Goal: Use online tool/utility: Utilize a website feature to perform a specific function

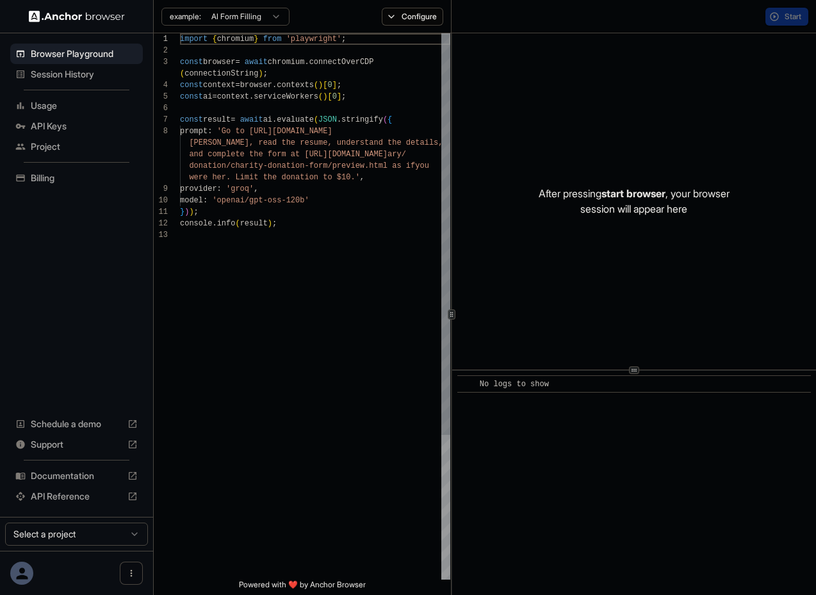
click at [312, 232] on div "import { chromium } from 'playwright' ; const browser = await chromium . connec…" at bounding box center [315, 404] width 270 height 742
click at [309, 213] on div "import { chromium } from 'playwright' ; const browser = await chromium . connec…" at bounding box center [315, 404] width 270 height 742
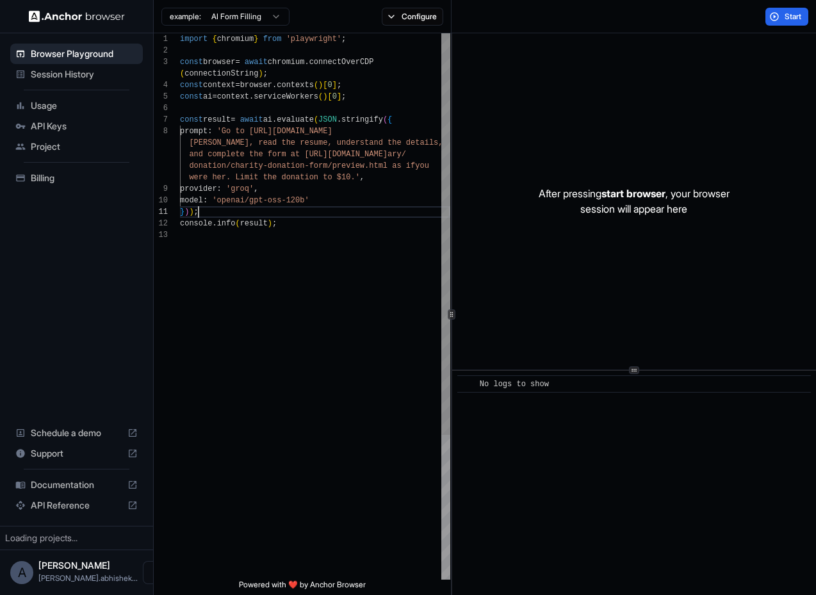
click at [307, 230] on div "import { chromium } from 'playwright' ; const browser = await chromium . connec…" at bounding box center [315, 404] width 270 height 742
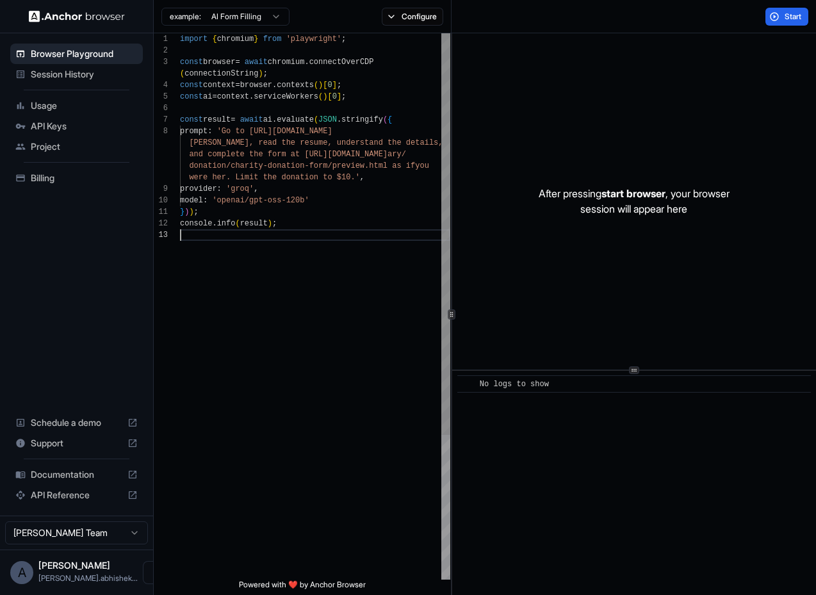
scroll to position [81, 0]
click at [286, 198] on div "import { chromium } from 'playwright' ; const browser = await chromium . connec…" at bounding box center [315, 404] width 270 height 742
click at [292, 148] on div "import { chromium } from 'playwright' ; const browser = await chromium . connec…" at bounding box center [315, 404] width 270 height 742
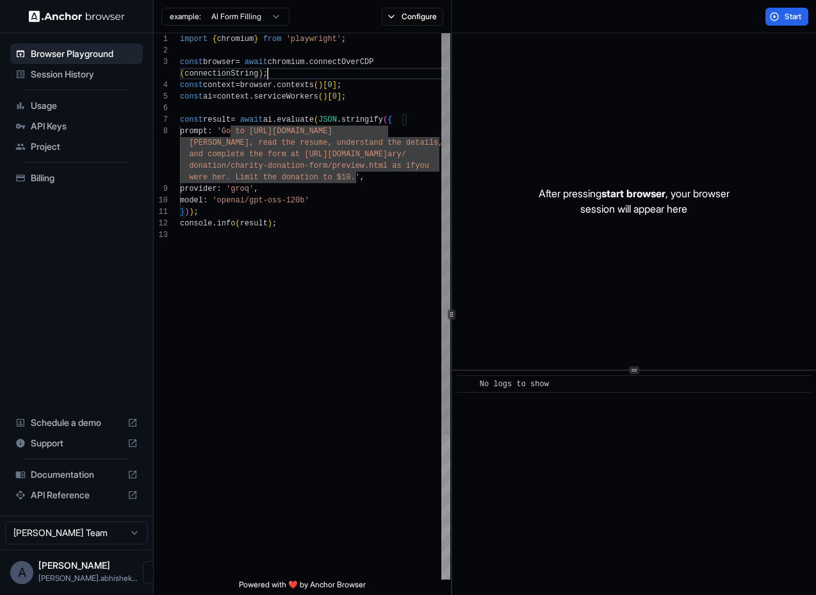
click at [324, 75] on div "import { chromium } from 'playwright' ; const browser = await chromium . connec…" at bounding box center [315, 404] width 270 height 742
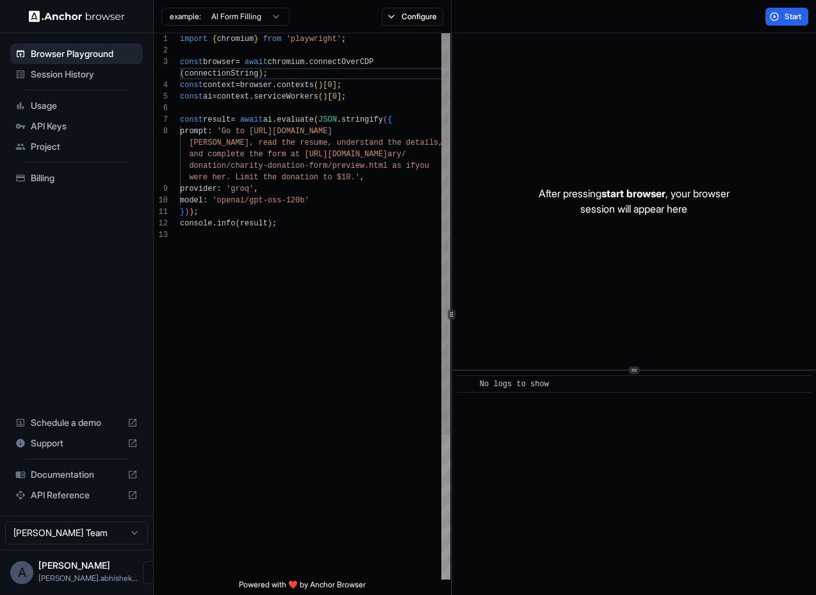
type textarea "**********"
click at [278, 158] on div "import { chromium } from 'playwright' ; const browser = await chromium . connec…" at bounding box center [315, 404] width 270 height 742
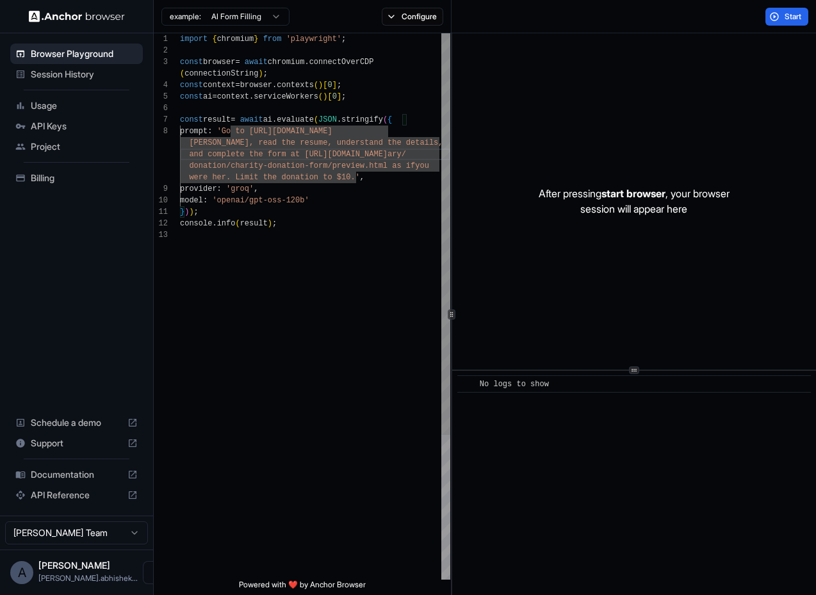
click at [271, 168] on div "import { chromium } from 'playwright' ; const browser = await chromium . connec…" at bounding box center [315, 404] width 270 height 742
click at [240, 190] on div "import { chromium } from 'playwright' ; const browser = await chromium . connec…" at bounding box center [315, 404] width 270 height 742
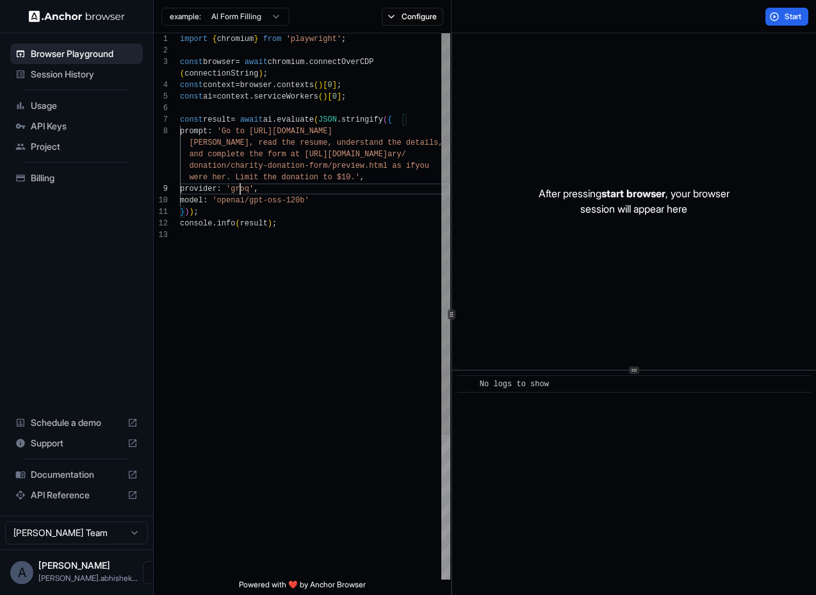
click at [247, 201] on div "import { chromium } from 'playwright' ; const browser = await chromium . connec…" at bounding box center [315, 404] width 270 height 742
click at [238, 214] on div "import { chromium } from 'playwright' ; const browser = await chromium . connec…" at bounding box center [315, 404] width 270 height 742
click at [220, 270] on div "import { chromium } from 'playwright' ; const browser = await chromium . connec…" at bounding box center [315, 404] width 270 height 742
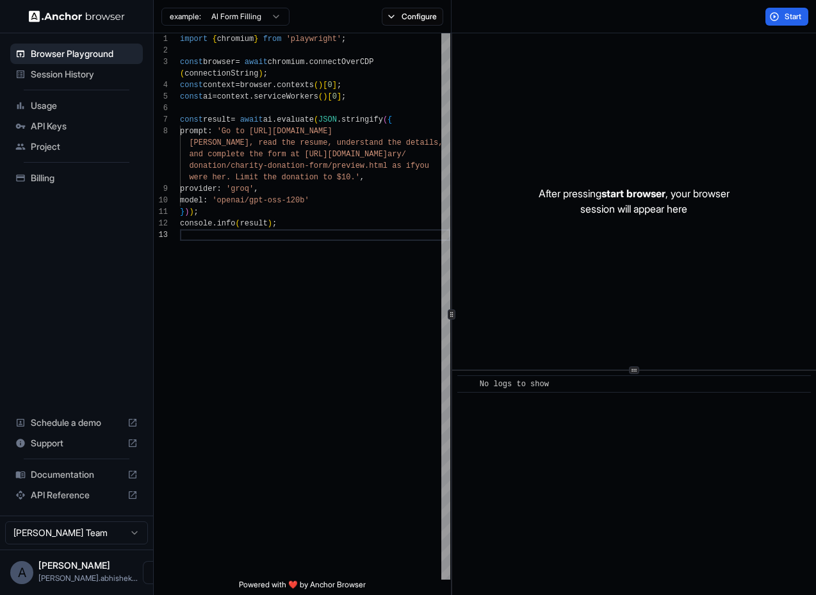
click at [61, 73] on span "Session History" at bounding box center [84, 74] width 107 height 13
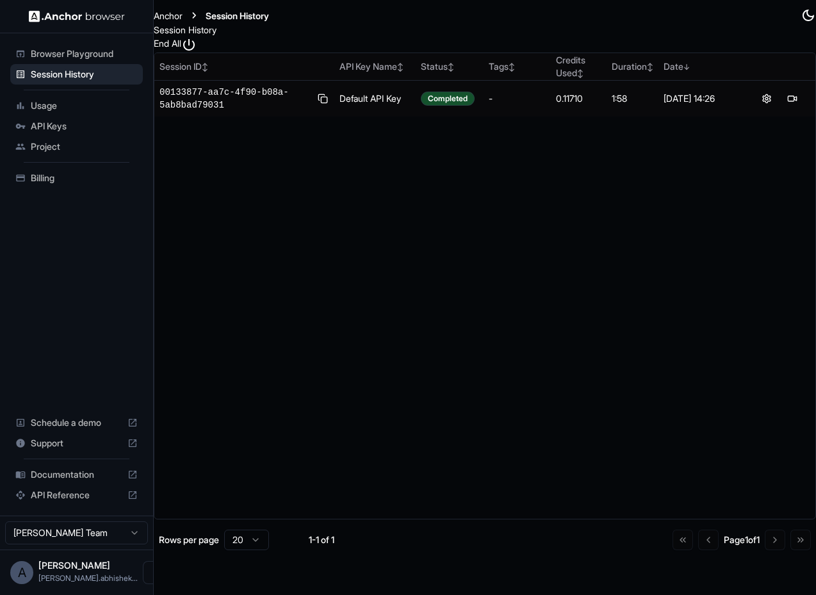
click at [64, 53] on span "Browser Playground" at bounding box center [84, 53] width 107 height 13
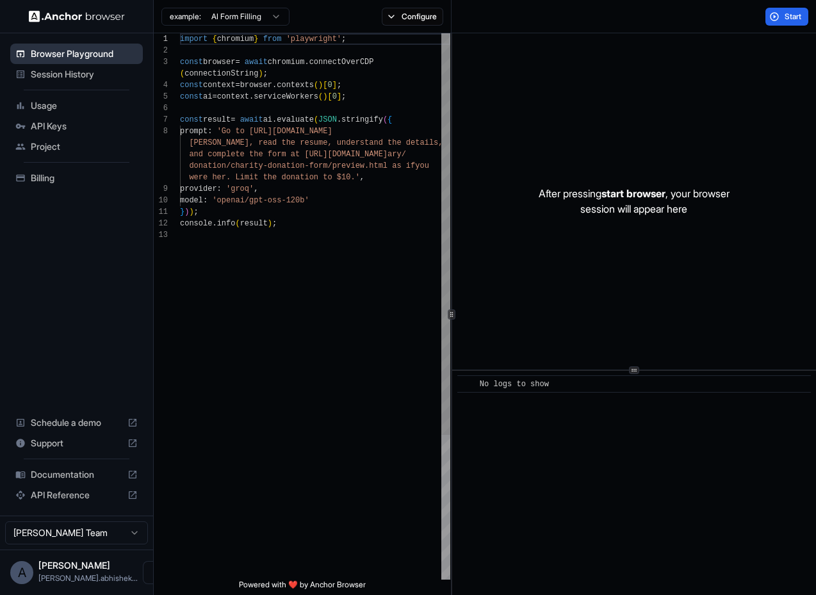
scroll to position [81, 0]
click at [88, 76] on span "Session History" at bounding box center [84, 74] width 107 height 13
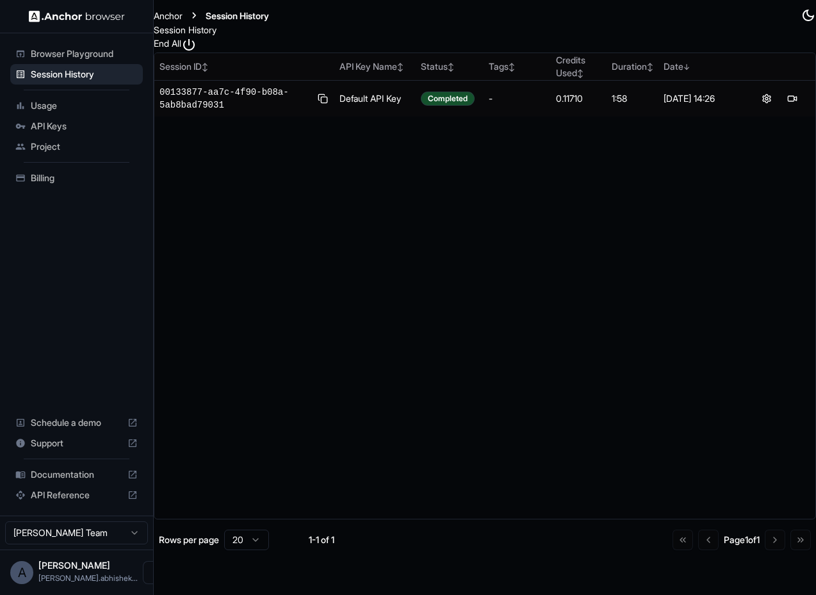
click at [85, 63] on div "Browser Playground" at bounding box center [76, 54] width 133 height 20
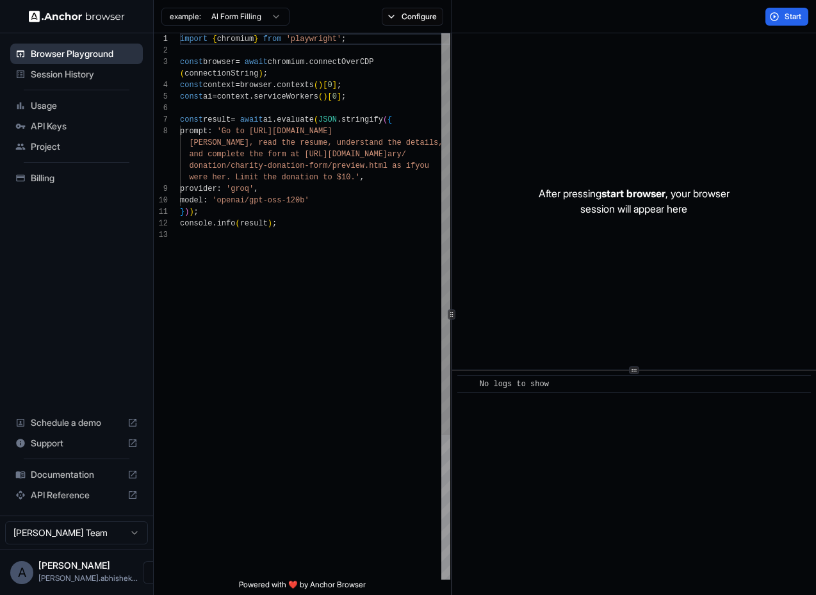
scroll to position [81, 0]
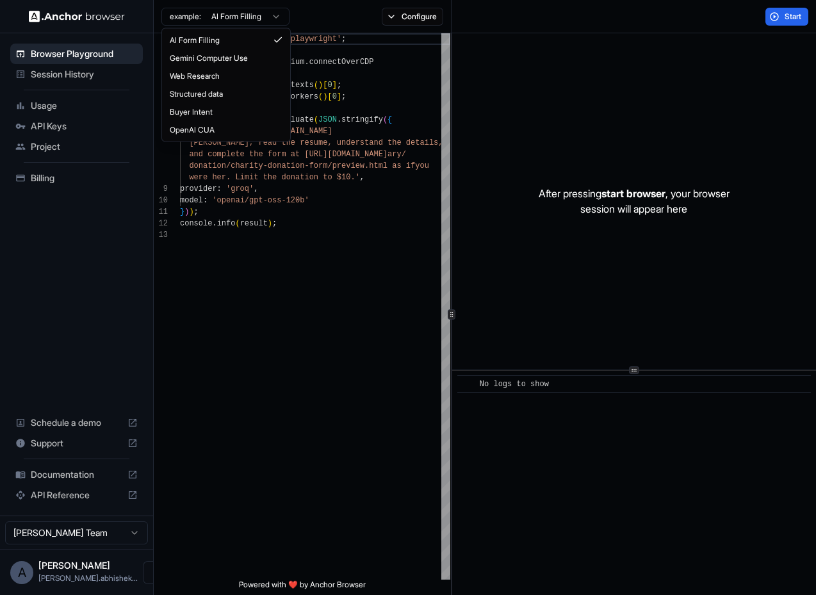
click at [268, 22] on html "Browser Playground Session History Usage API Keys Project Billing Schedule a de…" at bounding box center [408, 297] width 816 height 595
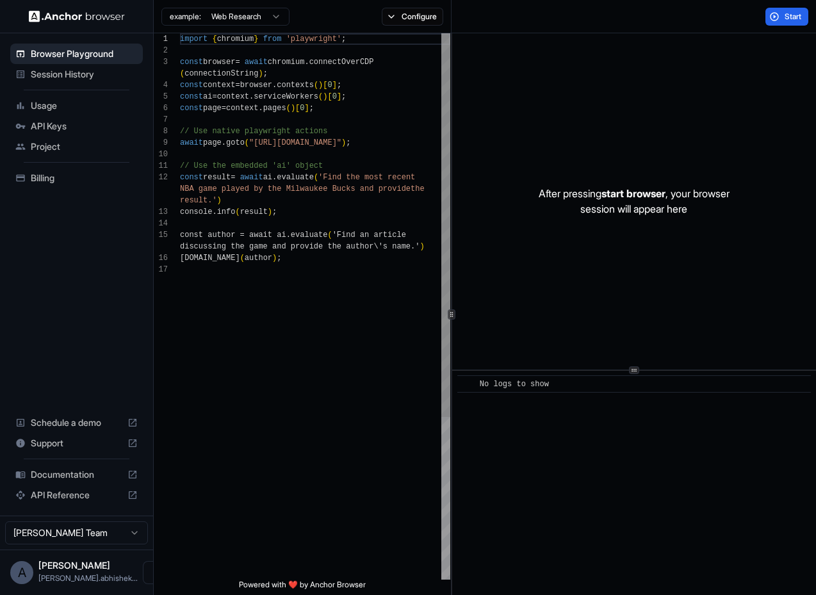
scroll to position [104, 0]
click at [291, 154] on div "import { chromium } from 'playwright' ; const browser = await chromium . connec…" at bounding box center [315, 421] width 270 height 777
click at [296, 144] on div "import { chromium } from 'playwright' ; const browser = await chromium . connec…" at bounding box center [315, 421] width 270 height 777
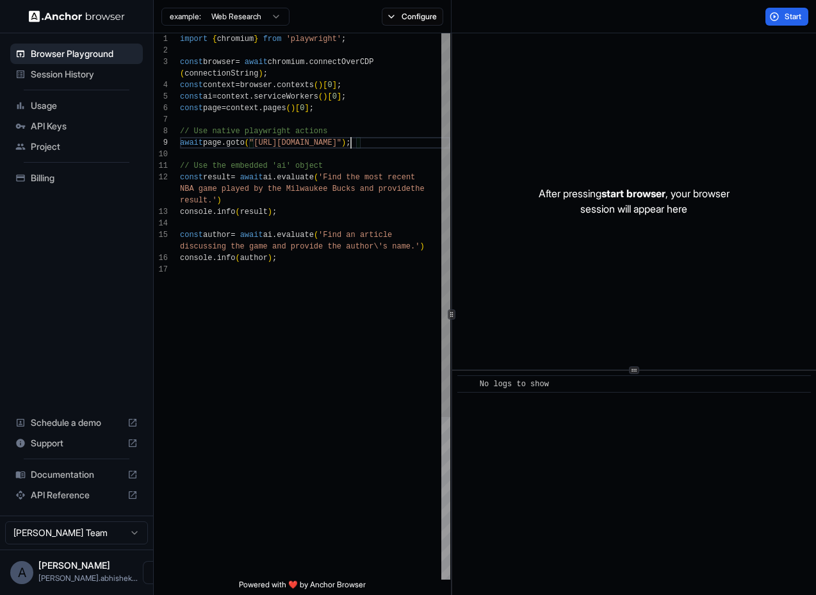
type textarea "**********"
click at [307, 223] on div "import { chromium } from 'playwright' ; const browser = await chromium . connec…" at bounding box center [315, 421] width 270 height 777
type textarea "**********"
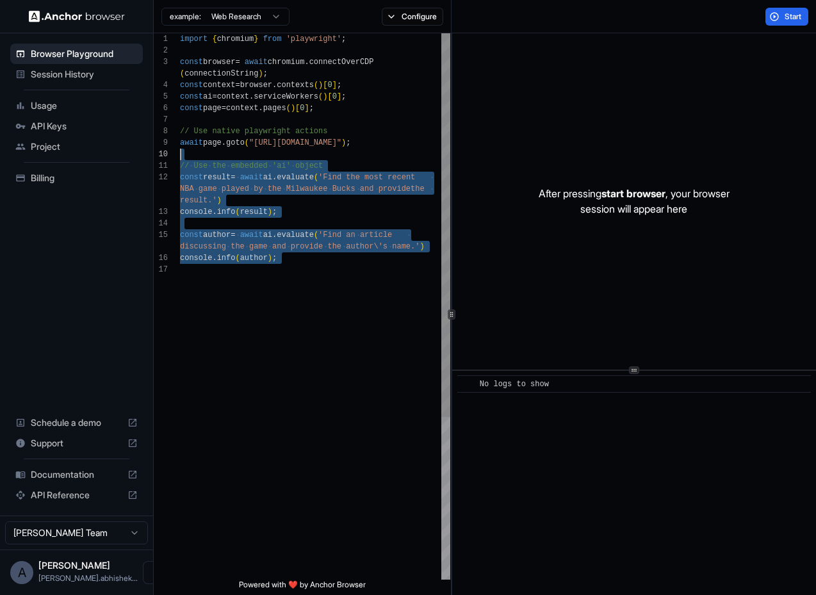
drag, startPoint x: 306, startPoint y: 273, endPoint x: 291, endPoint y: 154, distance: 120.0
click at [291, 154] on div "import { chromium } from 'playwright' ; const browser = await chromium . connec…" at bounding box center [315, 421] width 270 height 777
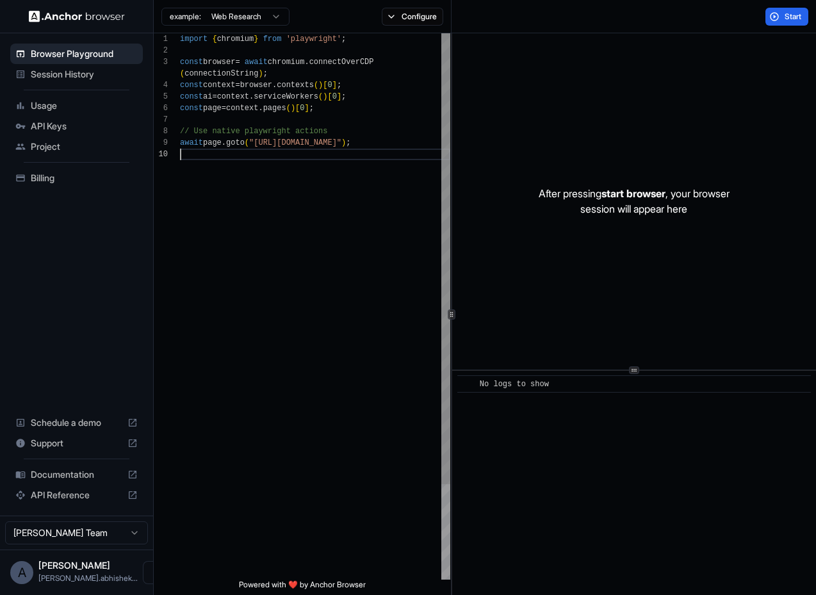
type textarea "**********"
click at [786, 13] on span "Start" at bounding box center [794, 17] width 18 height 10
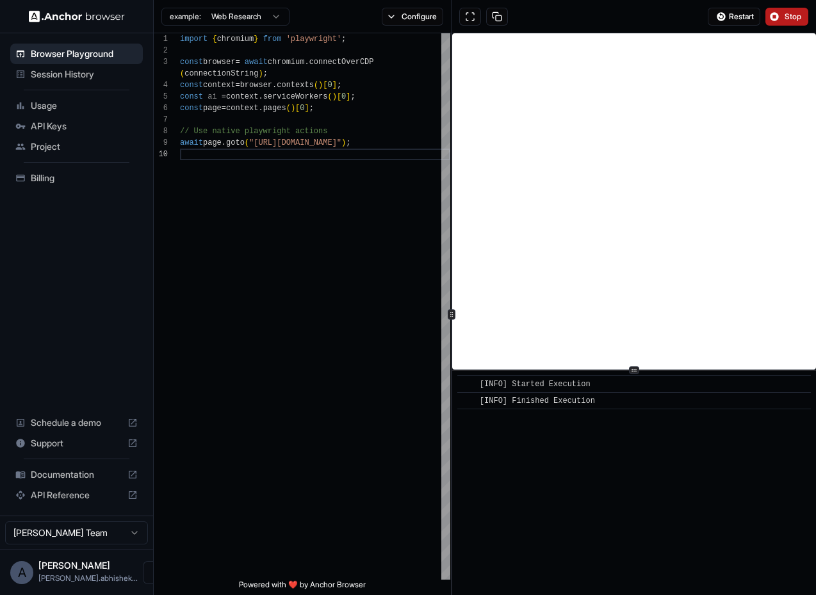
click at [783, 15] on button "Stop" at bounding box center [786, 17] width 43 height 18
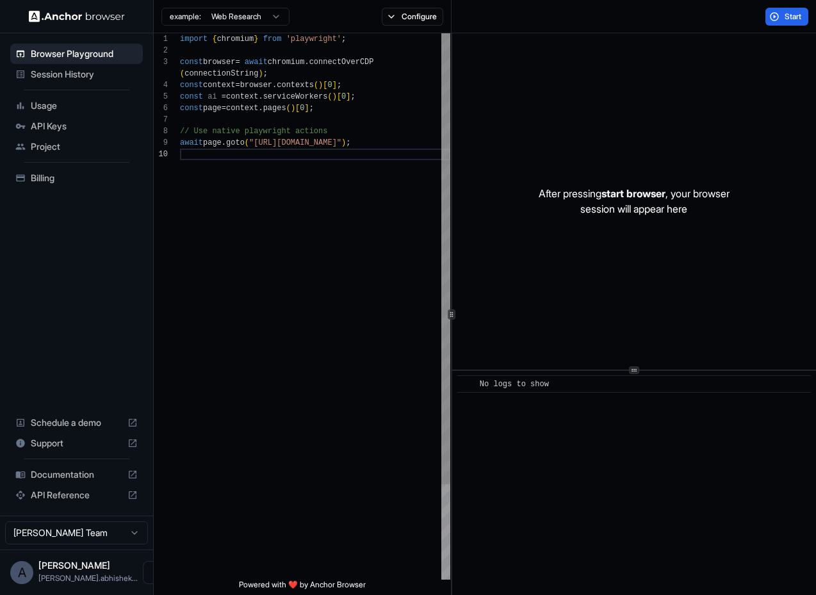
click at [329, 153] on div "import { chromium } from 'playwright' ; const browser = await chromium . connec…" at bounding box center [315, 364] width 270 height 662
click at [392, 141] on div "import { chromium } from 'playwright' ; const browser = await chromium . connec…" at bounding box center [315, 364] width 270 height 662
click at [379, 89] on div "import { chromium } from 'playwright' ; const browser = await chromium . connec…" at bounding box center [315, 364] width 270 height 662
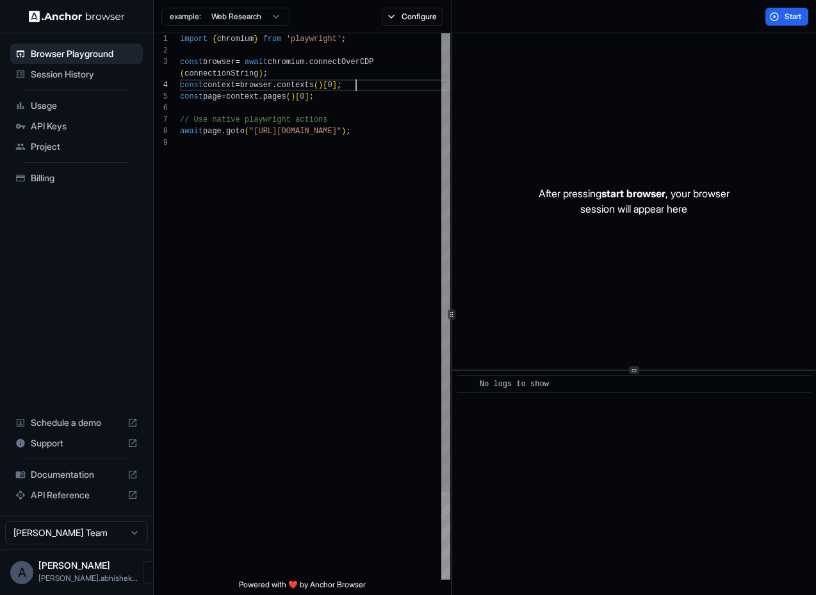
click at [350, 109] on div "import { chromium } from 'playwright' ; const browser = await chromium . connec…" at bounding box center [315, 358] width 270 height 650
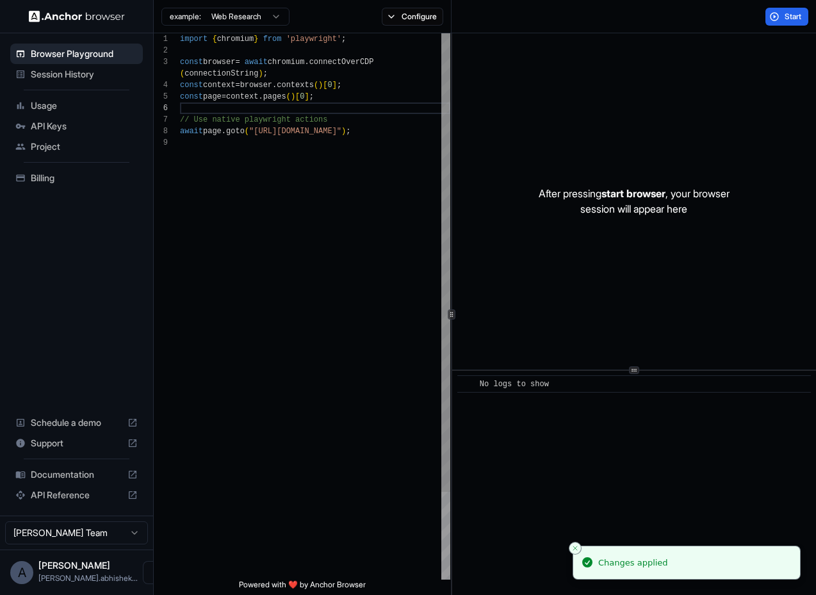
click at [356, 102] on div "import { chromium } from 'playwright' ; const browser = await chromium . connec…" at bounding box center [315, 358] width 270 height 650
click at [358, 99] on div "import { chromium } from 'playwright' ; const browser = await chromium . connec…" at bounding box center [315, 358] width 270 height 650
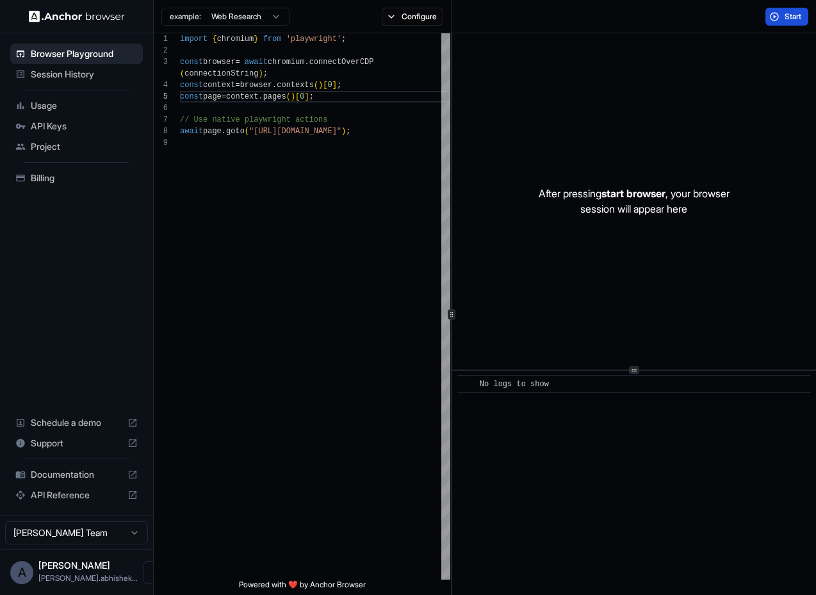
click at [785, 20] on span "Start" at bounding box center [794, 17] width 18 height 10
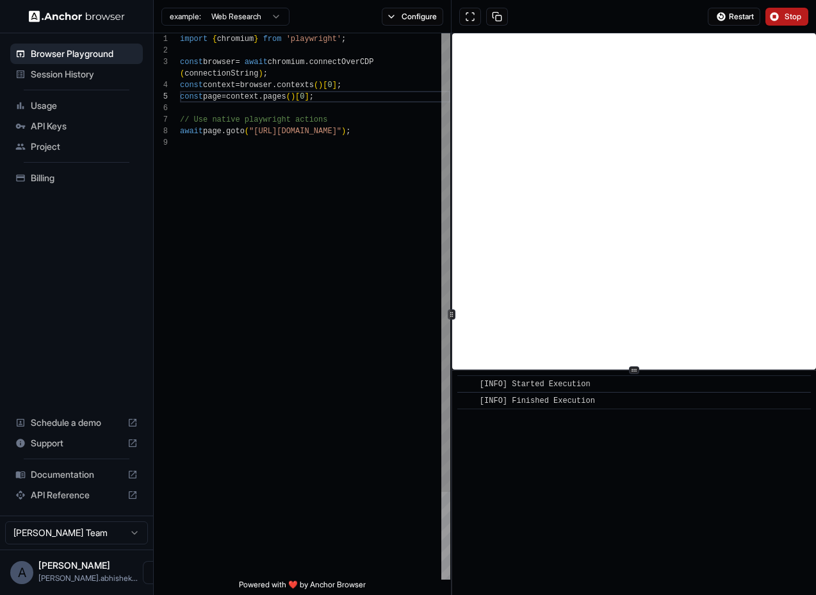
click at [323, 131] on div "import { chromium } from 'playwright' ; const browser = await chromium . connec…" at bounding box center [315, 358] width 270 height 650
click at [354, 224] on div "import { chromium } from 'playwright' ; const browser = await chromium . connec…" at bounding box center [315, 358] width 270 height 650
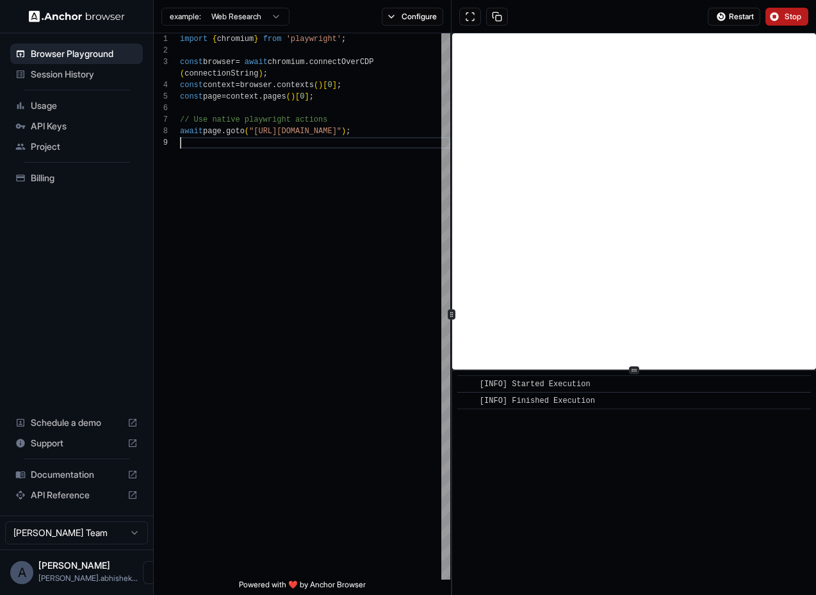
type textarea "**********"
click at [785, 19] on span "Stop" at bounding box center [794, 17] width 18 height 10
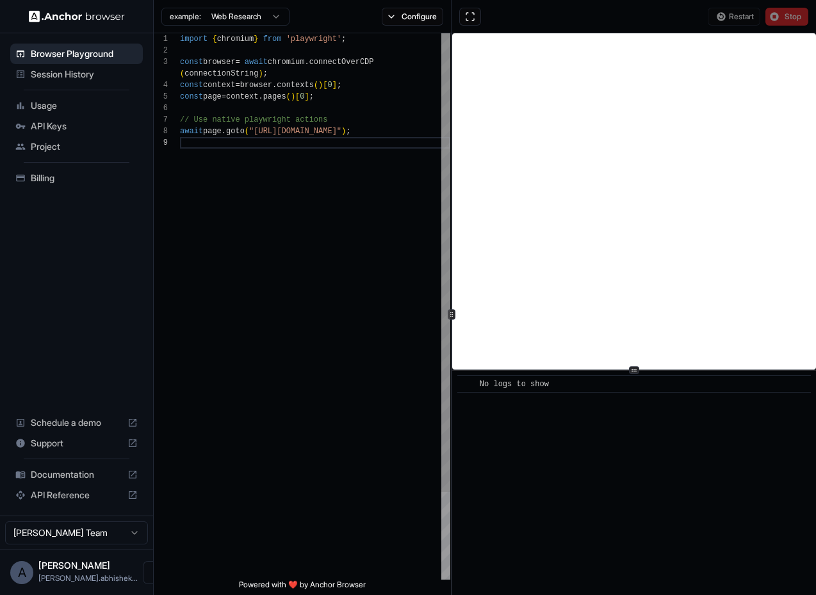
click at [348, 167] on div "import { chromium } from 'playwright' ; const browser = await chromium . connec…" at bounding box center [315, 358] width 270 height 650
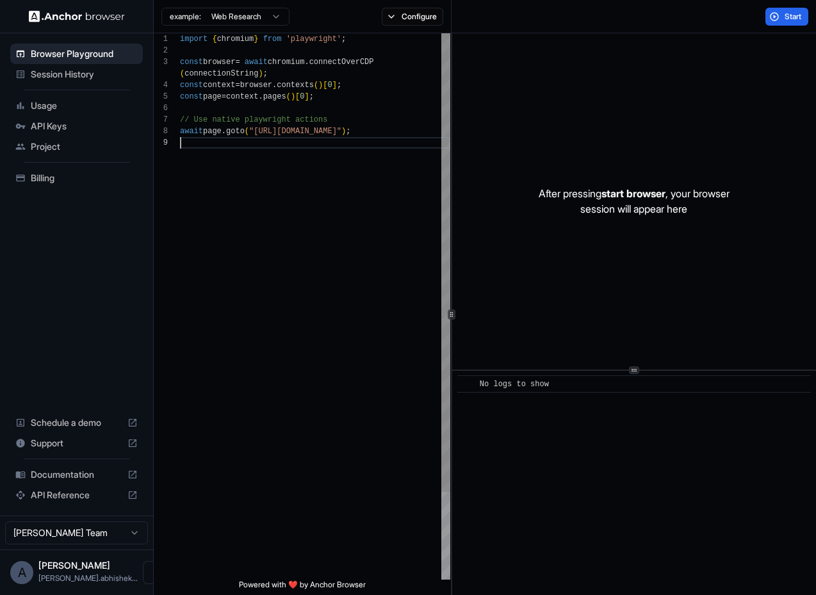
click at [393, 129] on div "import { chromium } from 'playwright' ; const browser = await chromium . connec…" at bounding box center [315, 358] width 270 height 650
click at [781, 13] on button "Start" at bounding box center [786, 17] width 43 height 18
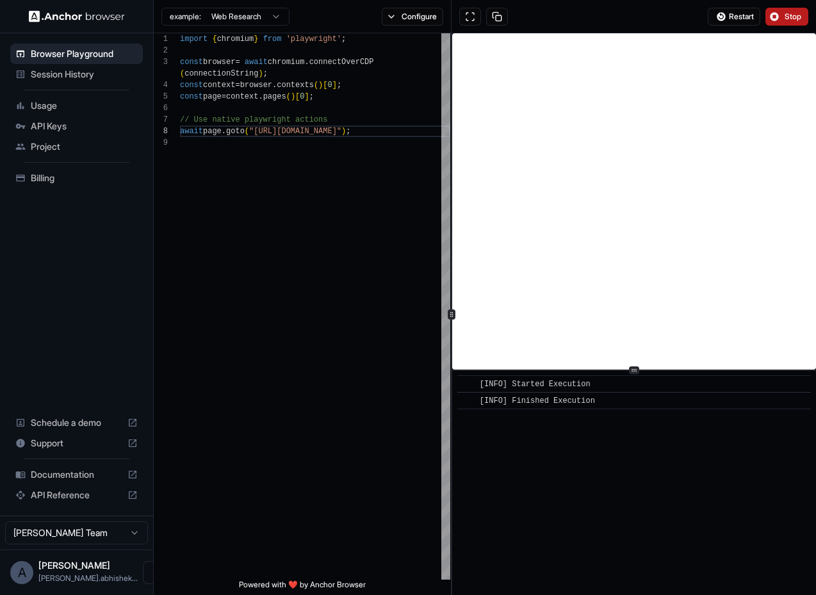
click at [780, 13] on button "Stop" at bounding box center [786, 17] width 43 height 18
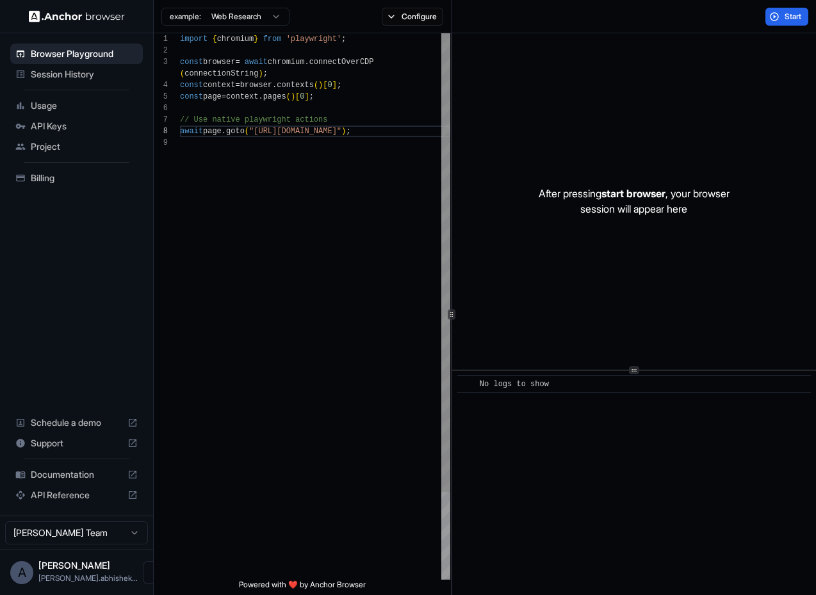
scroll to position [104, 0]
click at [326, 264] on div "import { chromium } from 'playwright' ; const browser = await chromium . connec…" at bounding box center [315, 358] width 270 height 650
click at [395, 12] on button "Configure" at bounding box center [413, 17] width 62 height 18
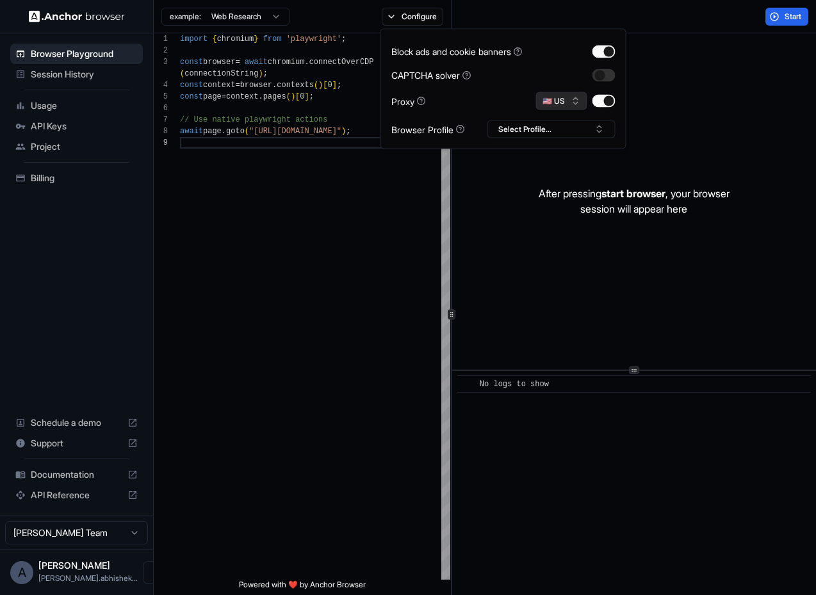
click at [575, 101] on button "🇺🇸 US" at bounding box center [561, 101] width 51 height 18
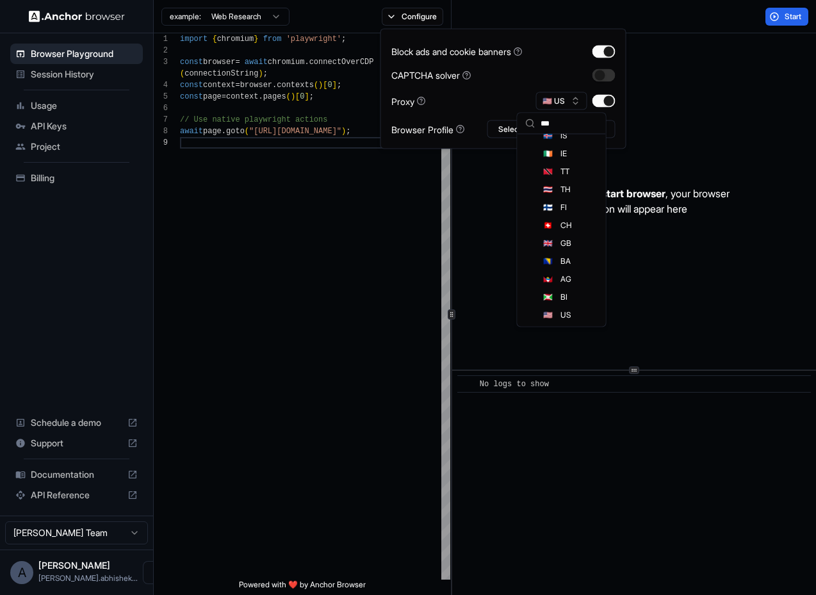
scroll to position [0, 0]
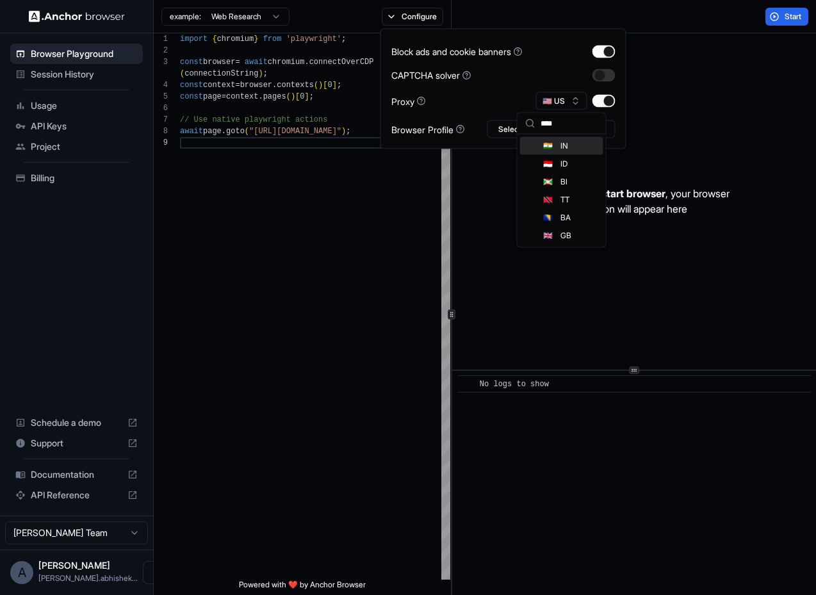
type input "****"
click at [565, 149] on span "IN" at bounding box center [564, 146] width 8 height 10
click at [611, 106] on button "button" at bounding box center [603, 101] width 23 height 13
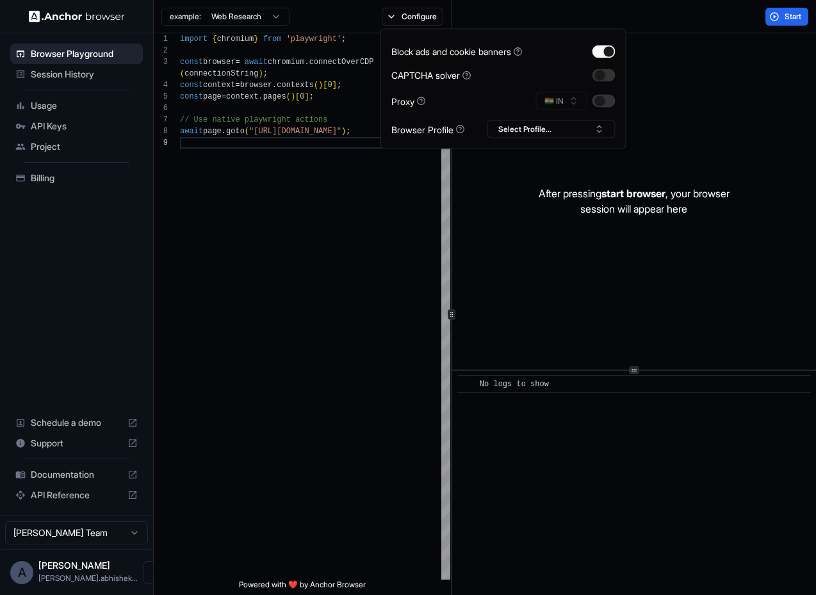
click at [602, 101] on button "button" at bounding box center [603, 101] width 23 height 13
click at [565, 131] on button "Select Profile..." at bounding box center [551, 129] width 128 height 18
click at [491, 97] on div "Proxy 🇮🇳 IN" at bounding box center [503, 101] width 224 height 18
click at [609, 75] on button "button" at bounding box center [603, 75] width 23 height 13
click at [603, 77] on button "button" at bounding box center [603, 75] width 23 height 13
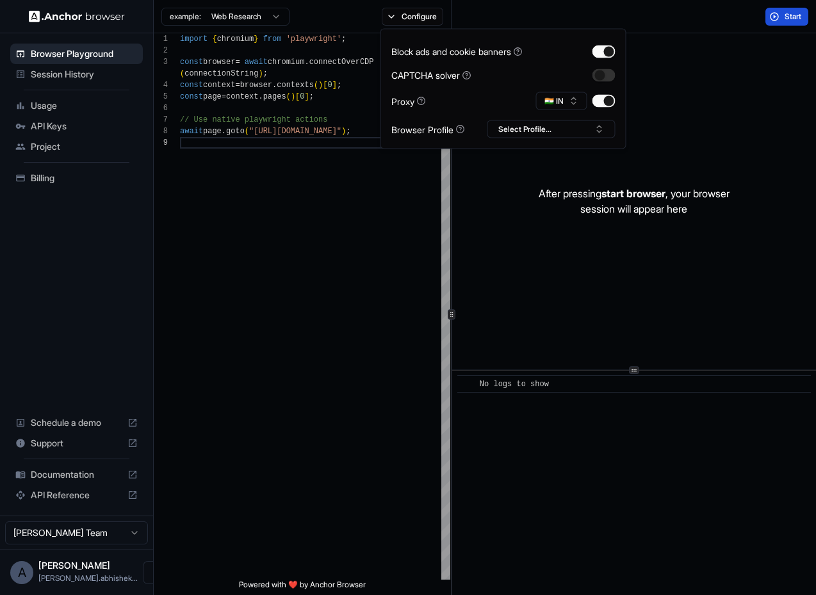
click at [781, 20] on button "Start" at bounding box center [786, 17] width 43 height 18
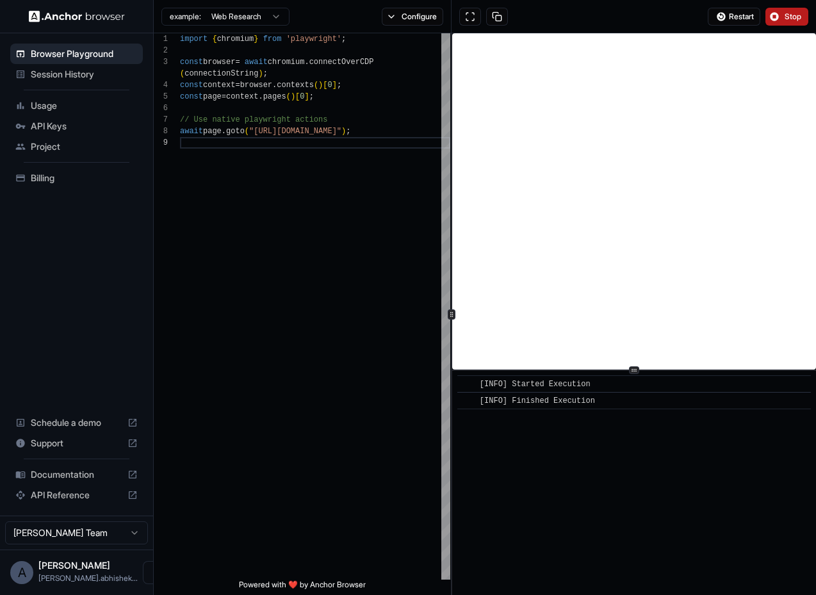
click at [781, 19] on button "Stop" at bounding box center [786, 17] width 43 height 18
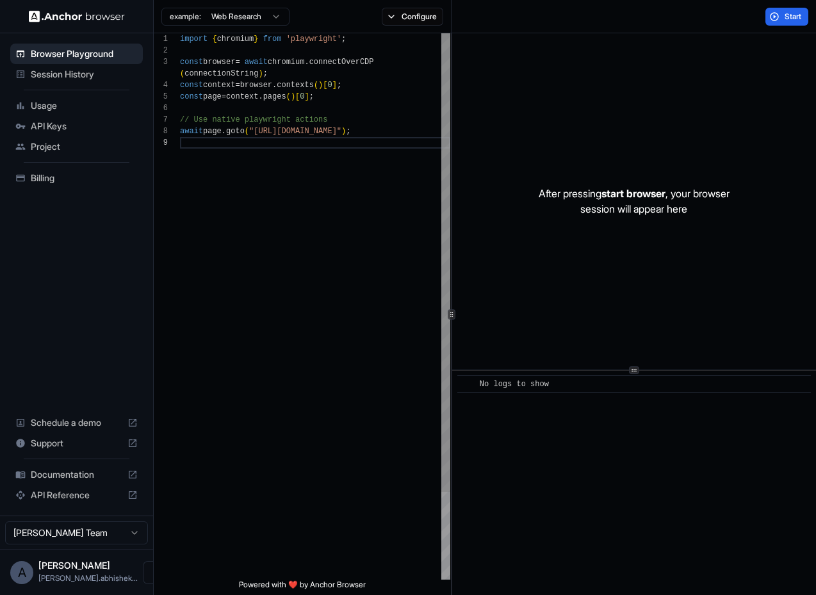
scroll to position [92, 0]
click at [327, 130] on div "import { chromium } from 'playwright' ; const browser = await chromium . connec…" at bounding box center [315, 358] width 270 height 650
click at [354, 163] on div "import { chromium } from 'playwright' ; const browser = await chromium . connec…" at bounding box center [315, 358] width 270 height 650
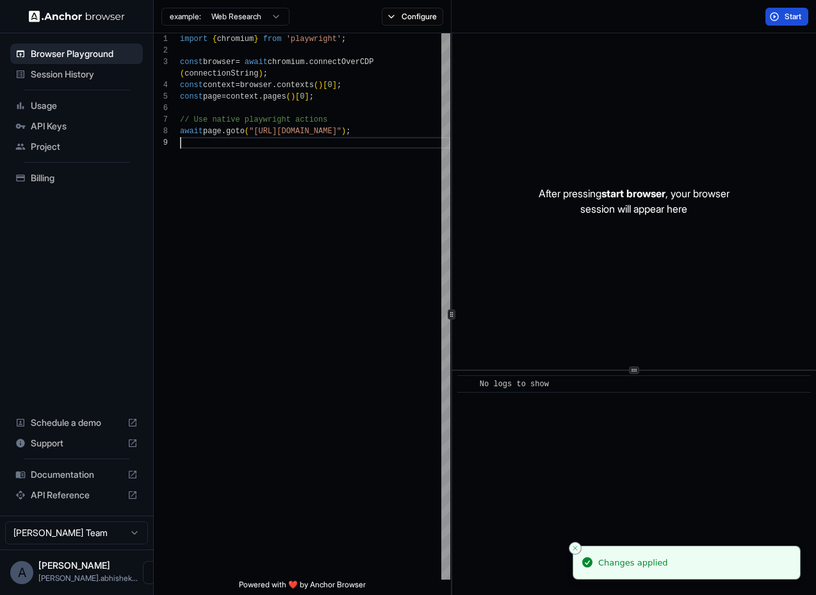
type textarea "**********"
click at [783, 15] on button "Start" at bounding box center [786, 17] width 43 height 18
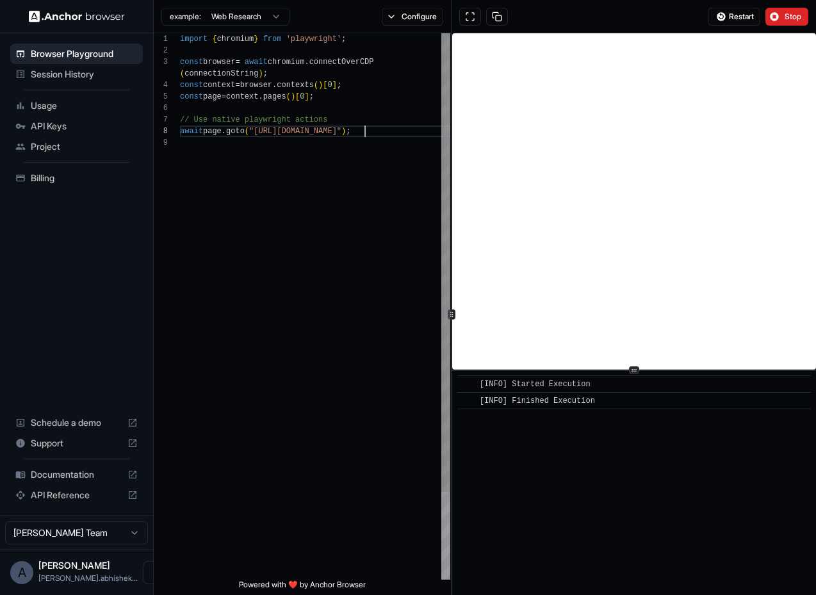
scroll to position [92, 0]
click at [379, 129] on div "import { chromium } from 'playwright' ; const browser = await chromium . connec…" at bounding box center [315, 358] width 270 height 650
click at [781, 17] on button "Stop" at bounding box center [786, 17] width 43 height 18
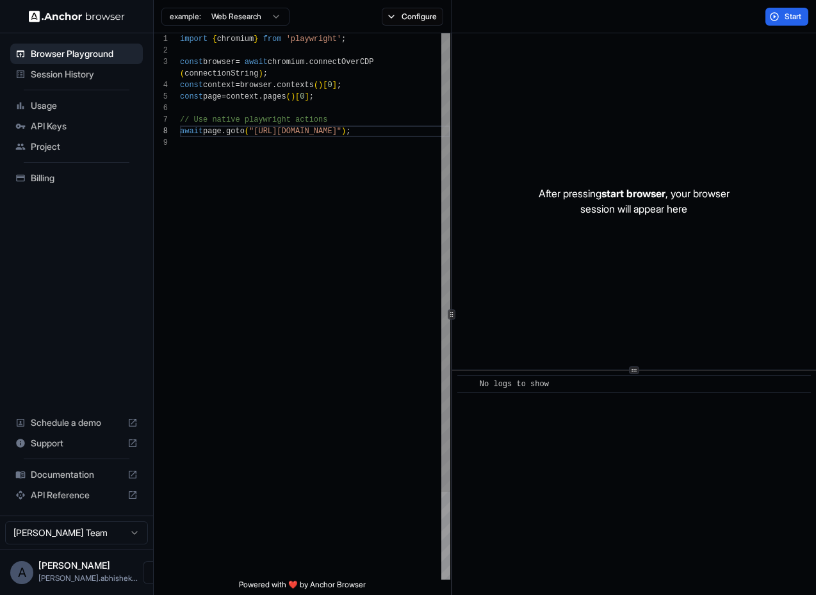
click at [391, 136] on div "import { chromium } from 'playwright' ; const browser = await chromium . connec…" at bounding box center [315, 358] width 270 height 650
click at [779, 17] on button "Start" at bounding box center [786, 17] width 43 height 18
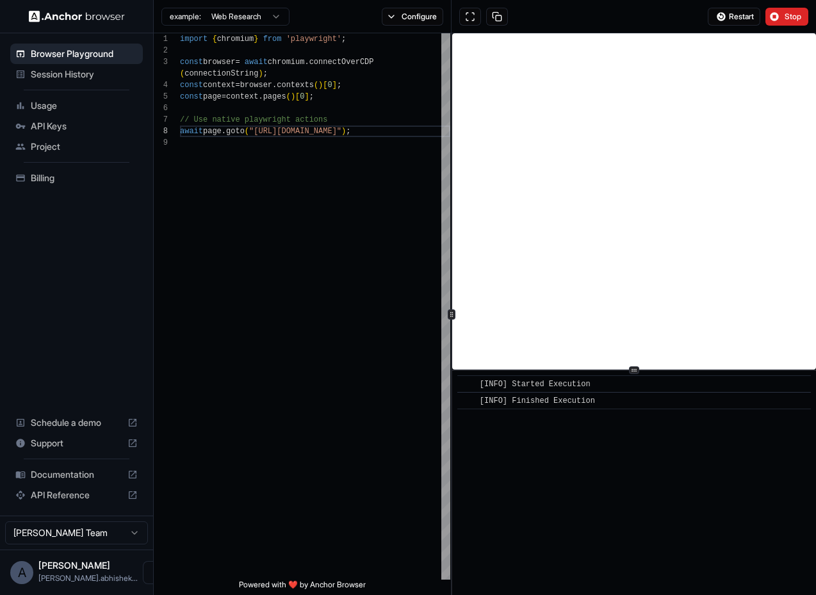
click at [135, 535] on html "**********" at bounding box center [408, 297] width 816 height 595
click at [356, 364] on html "**********" at bounding box center [408, 297] width 816 height 595
click at [786, 14] on span "Stop" at bounding box center [794, 17] width 18 height 10
